Goal: Information Seeking & Learning: Learn about a topic

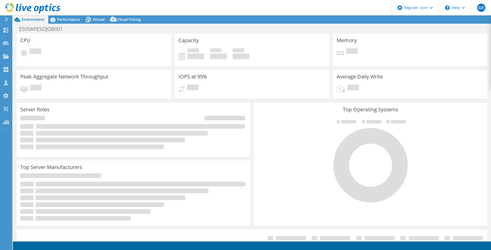
select select "USD"
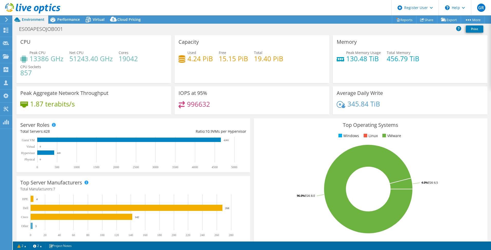
click at [65, 21] on span "Performance" at bounding box center [68, 19] width 23 height 5
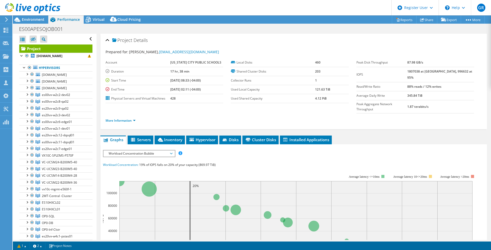
click at [160, 150] on span "Workload Concentration Bubble" at bounding box center [139, 153] width 66 height 6
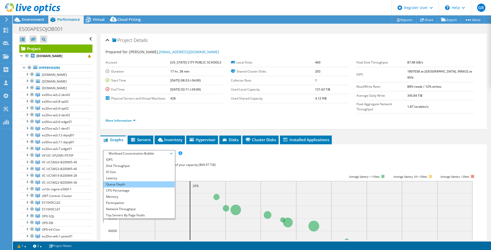
scroll to position [18, 0]
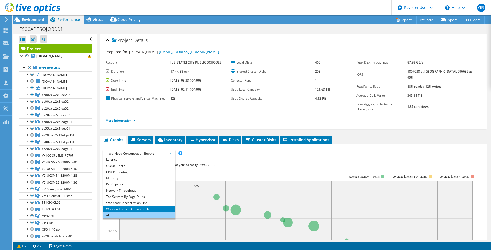
click at [134, 212] on li "All" at bounding box center [138, 215] width 71 height 6
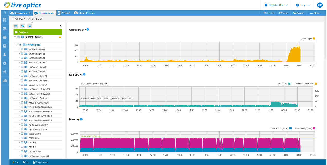
scroll to position [385, 0]
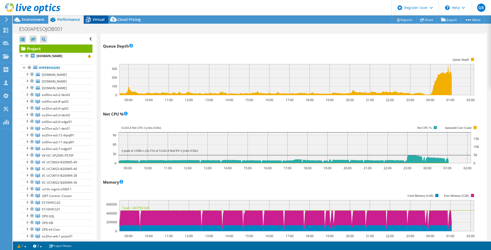
click at [98, 21] on span "Virtual" at bounding box center [99, 19] width 12 height 5
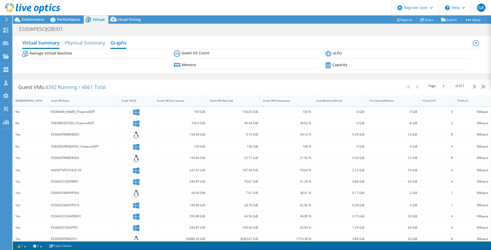
click at [122, 41] on h2 "Graphs" at bounding box center [118, 42] width 16 height 11
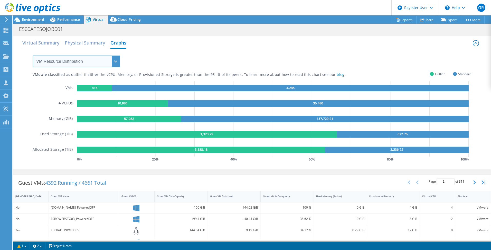
click at [118, 62] on select "VM Resource Distribution Provisioning Contrast Over Provisioning" at bounding box center [76, 61] width 87 height 12
select select "Over Provisioning"
click at [33, 55] on select "VM Resource Distribution Provisioning Contrast Over Provisioning" at bounding box center [76, 61] width 87 height 12
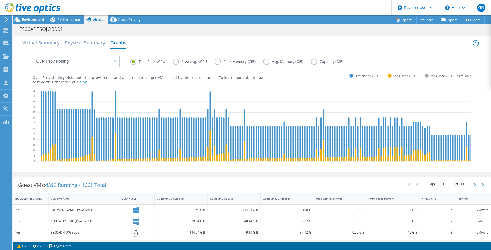
click at [218, 62] on label "Peak Memory (GiB)" at bounding box center [239, 62] width 49 height 6
click at [0, 0] on input "Peak Memory (GiB)" at bounding box center [0, 0] width 0 height 0
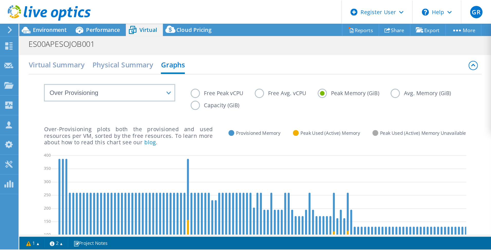
scroll to position [18, 0]
